Goal: Transaction & Acquisition: Obtain resource

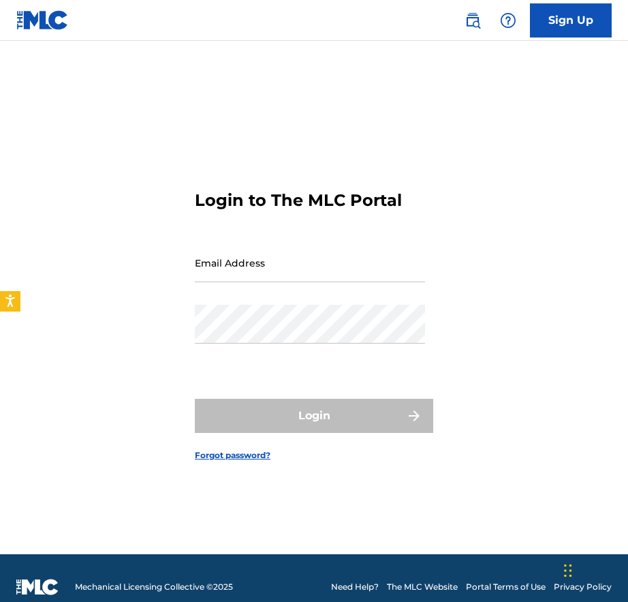
click at [271, 269] on input "Email Address" at bounding box center [310, 262] width 230 height 39
click at [521, 278] on div "Login to The MLC Portal Email Address Password Login Forgot password?" at bounding box center [314, 314] width 628 height 479
click at [303, 268] on input "Email Address" at bounding box center [310, 262] width 230 height 39
type input "l"
type input "[EMAIL_ADDRESS][DOMAIN_NAME]"
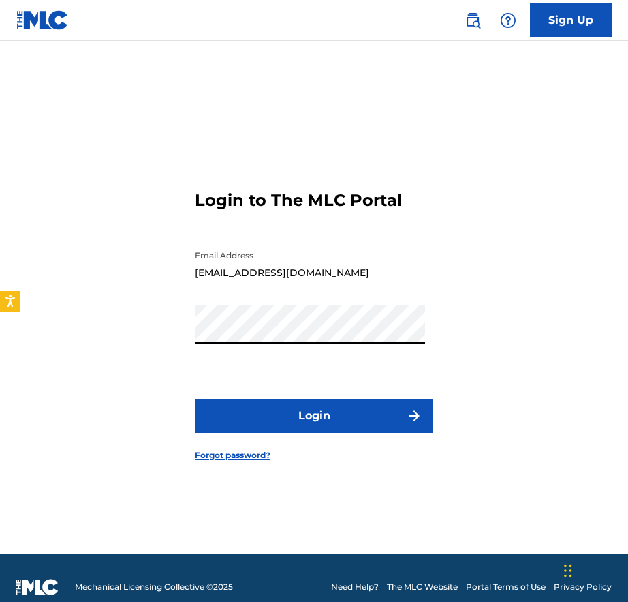
click at [295, 422] on button "Login" at bounding box center [314, 416] width 238 height 34
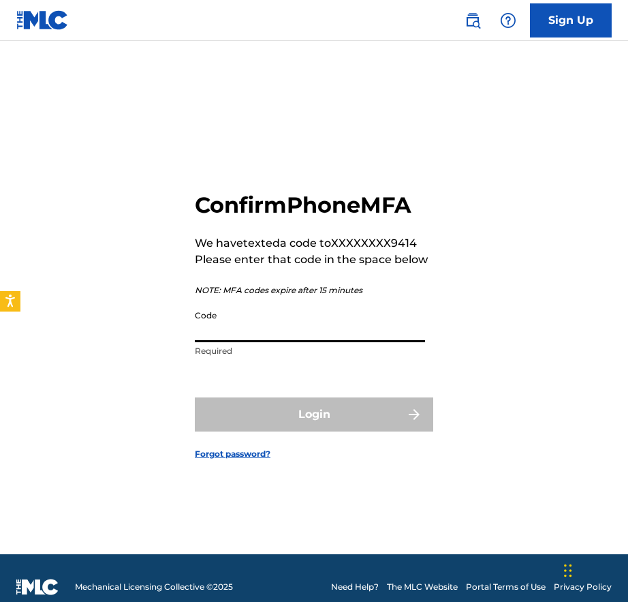
click at [246, 334] on input "Code" at bounding box center [310, 322] width 230 height 39
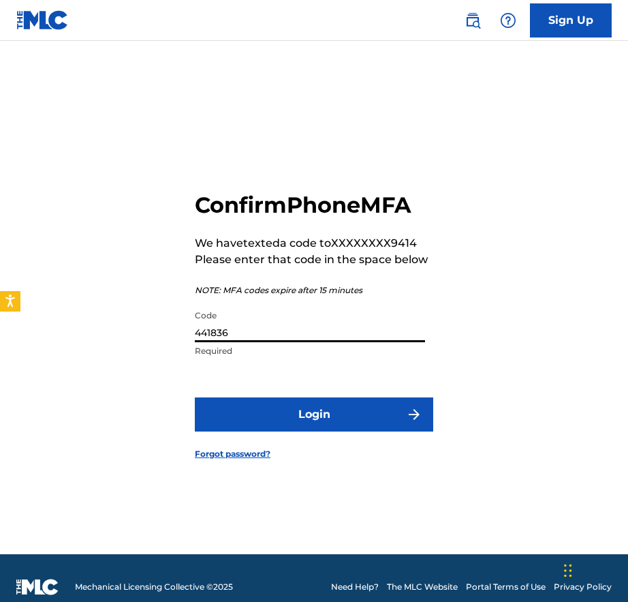
type input "441836"
click at [320, 412] on button "Login" at bounding box center [314, 414] width 238 height 34
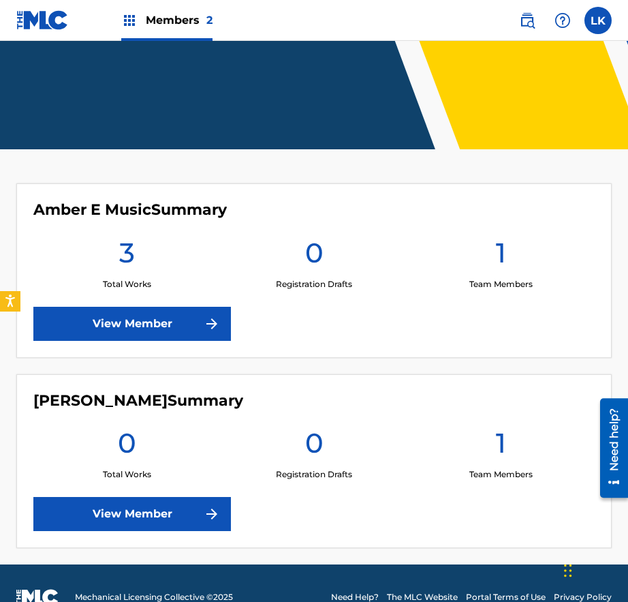
scroll to position [204, 0]
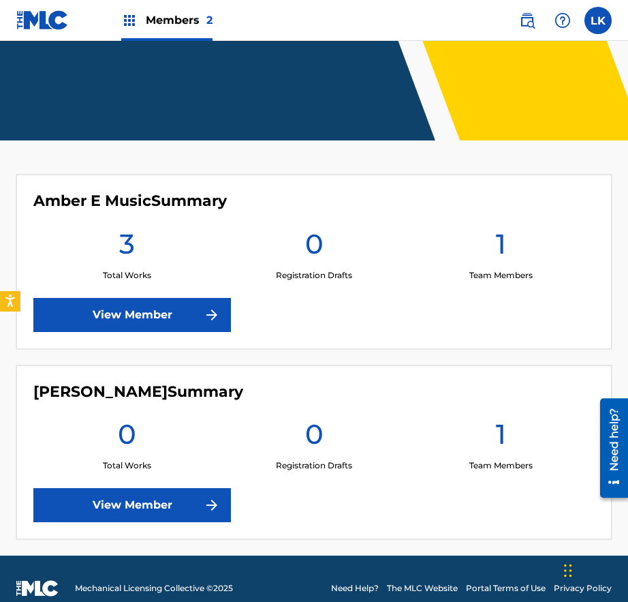
click at [176, 315] on link "View Member" at bounding box center [132, 315] width 198 height 34
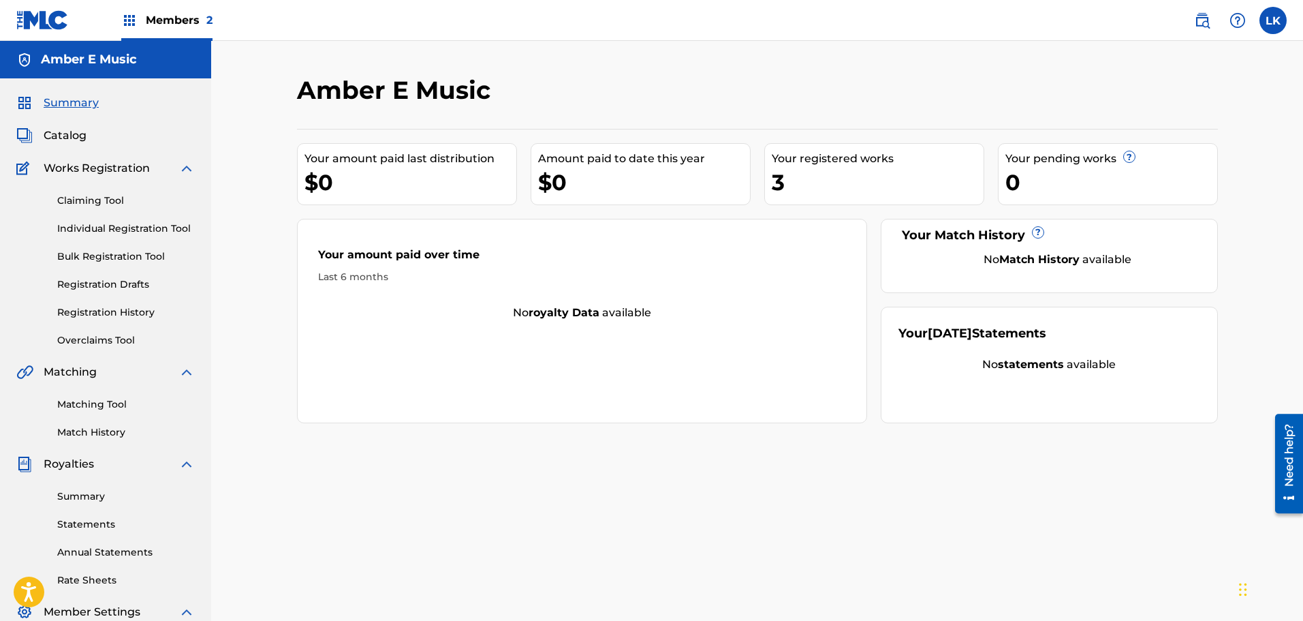
click at [64, 137] on span "Catalog" at bounding box center [65, 135] width 43 height 16
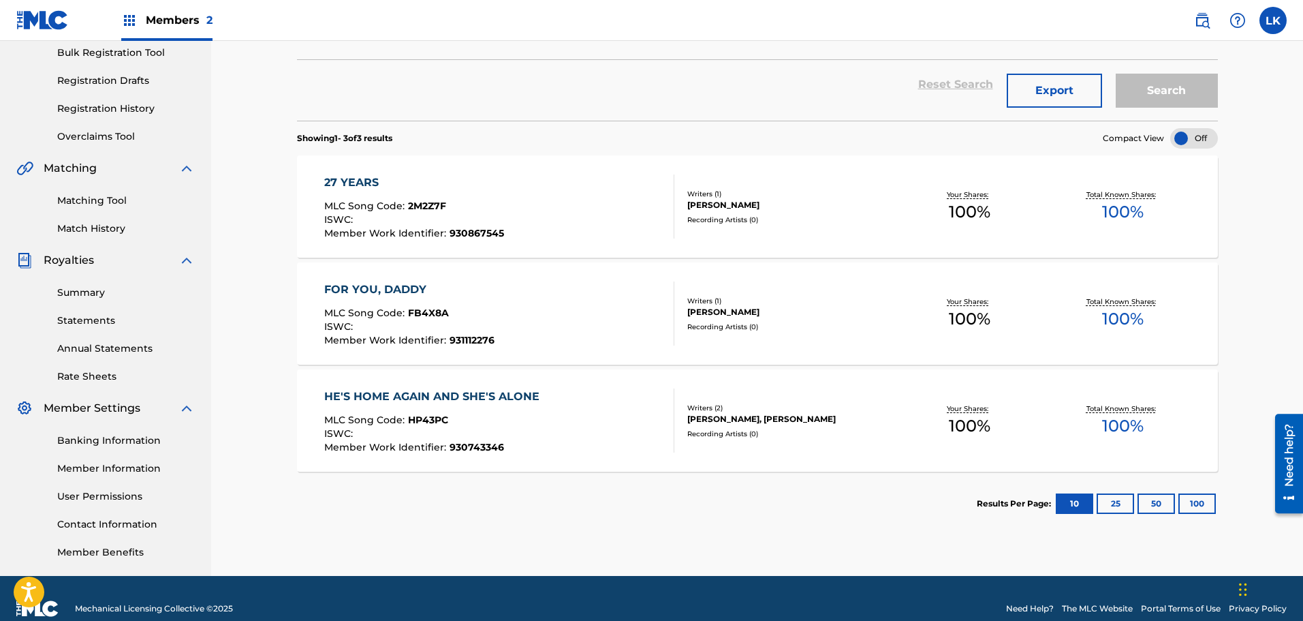
scroll to position [204, 0]
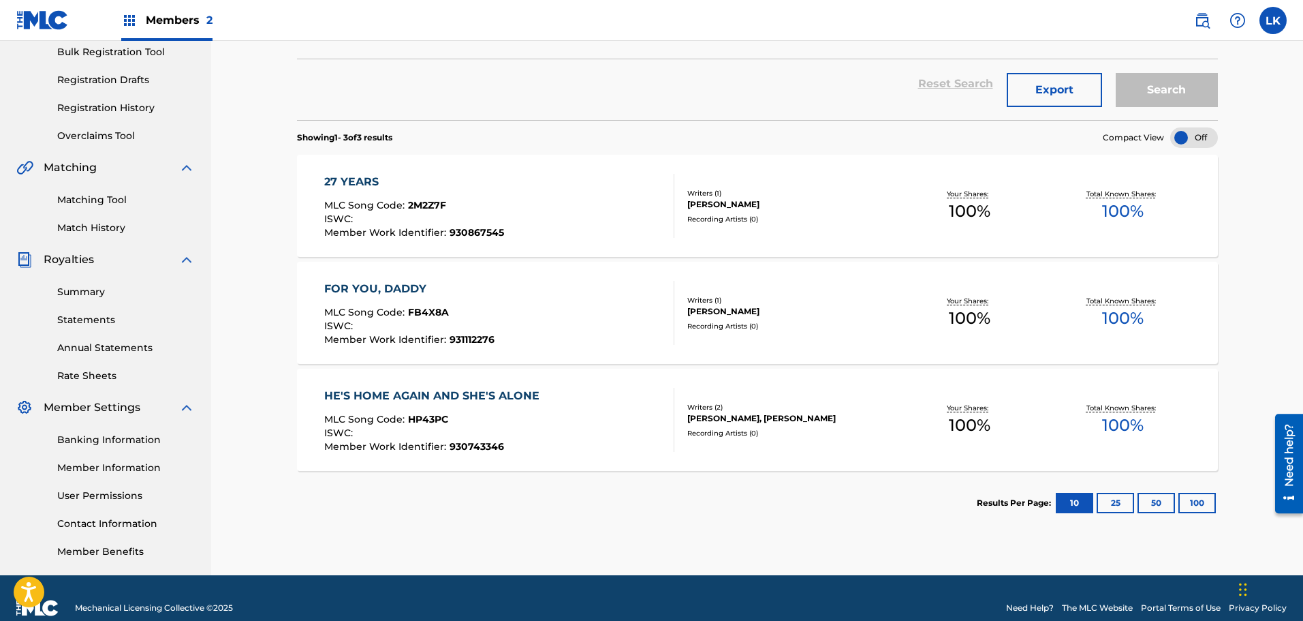
click at [628, 91] on button "Export" at bounding box center [1054, 90] width 95 height 34
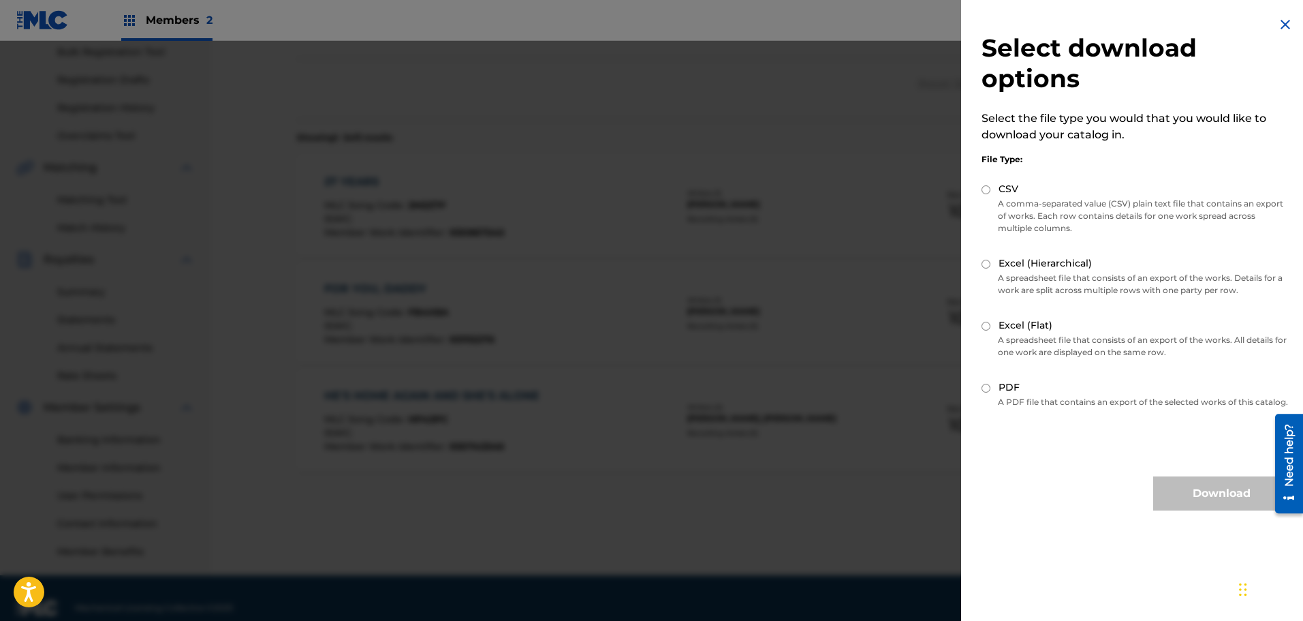
click at [628, 386] on input "PDF" at bounding box center [986, 388] width 9 height 9
radio input "true"
click at [628, 510] on button "Download" at bounding box center [1222, 493] width 136 height 34
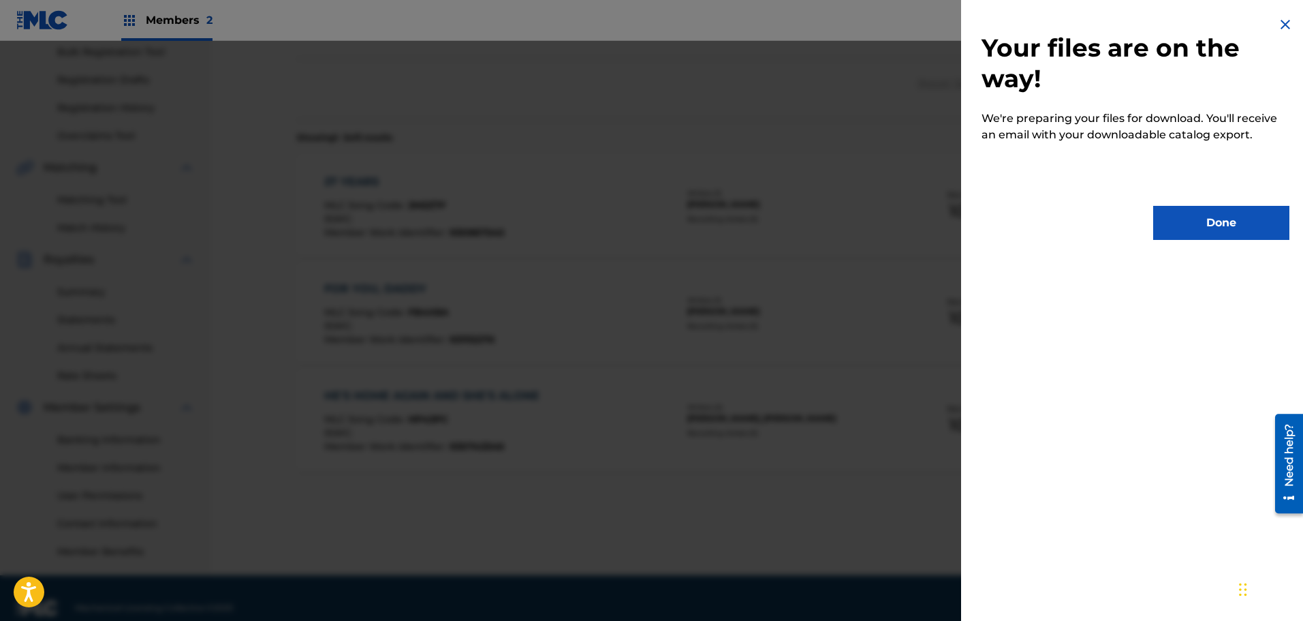
click at [628, 224] on button "Done" at bounding box center [1222, 223] width 136 height 34
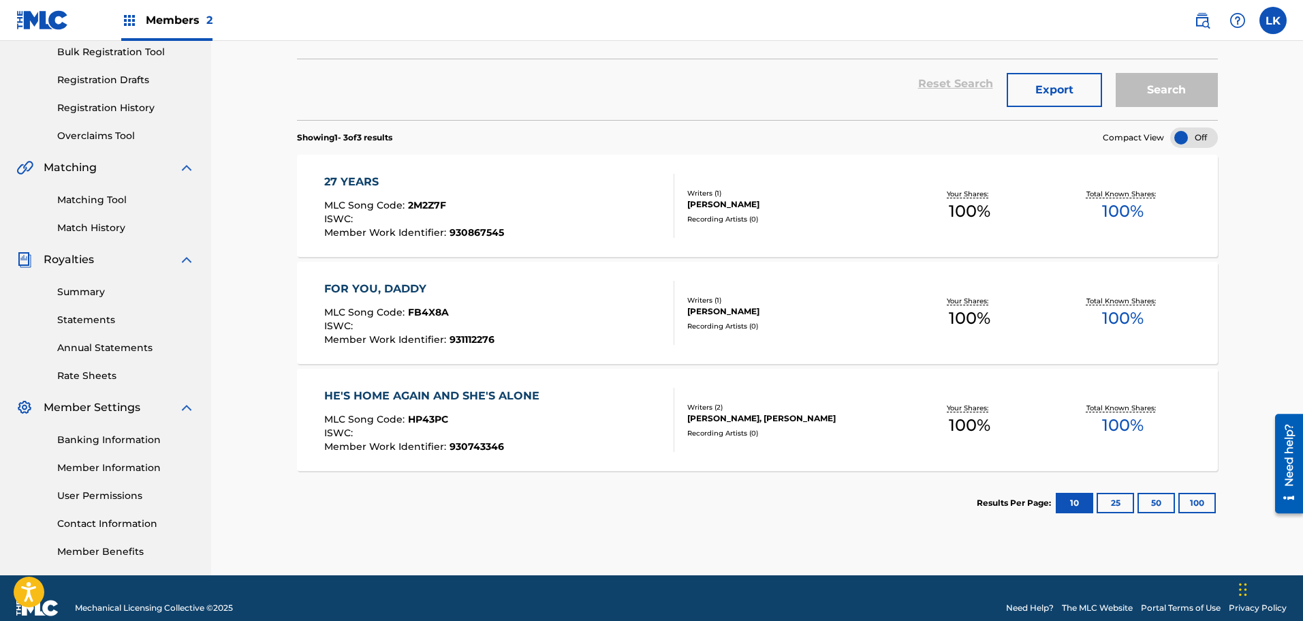
click at [628, 93] on button "Export" at bounding box center [1054, 90] width 95 height 34
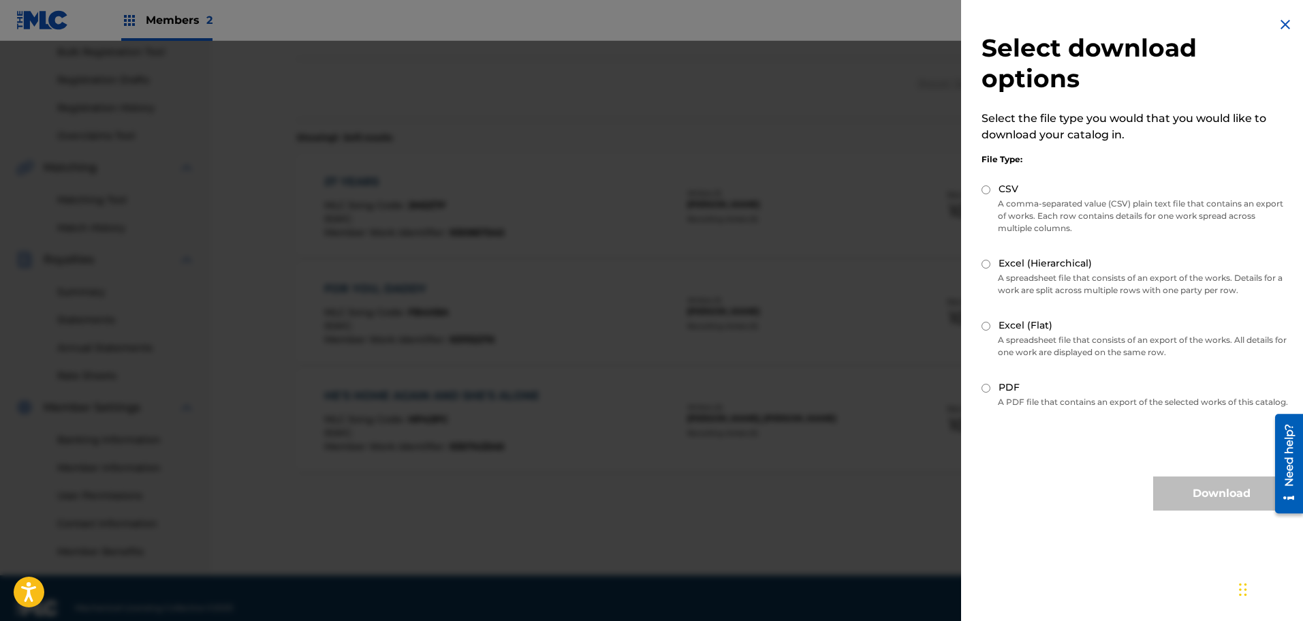
click at [628, 387] on input "PDF" at bounding box center [986, 388] width 9 height 9
radio input "true"
click at [628, 505] on button "Download" at bounding box center [1222, 493] width 136 height 34
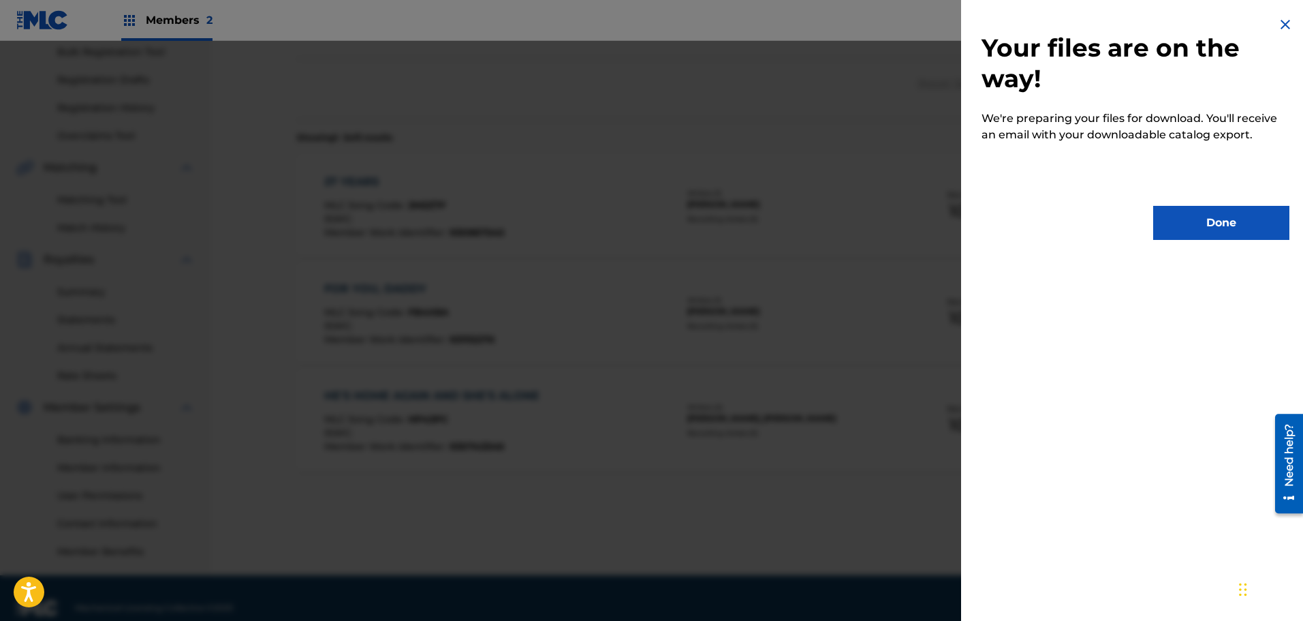
click at [628, 221] on button "Done" at bounding box center [1222, 223] width 136 height 34
